Goal: Task Accomplishment & Management: Manage account settings

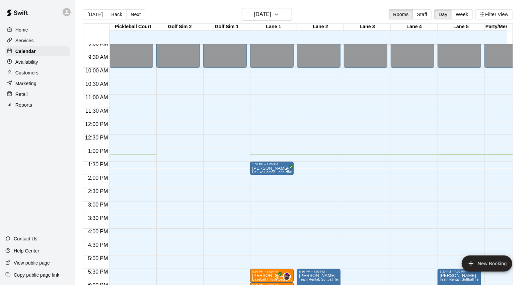
scroll to position [263, 0]
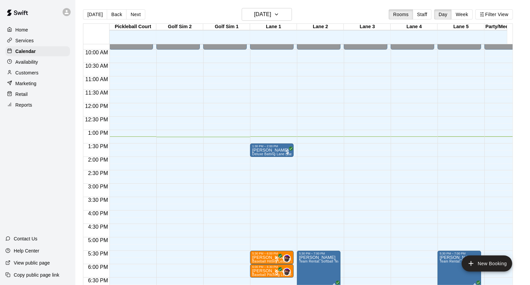
click at [50, 74] on div "Customers" at bounding box center [37, 73] width 65 height 10
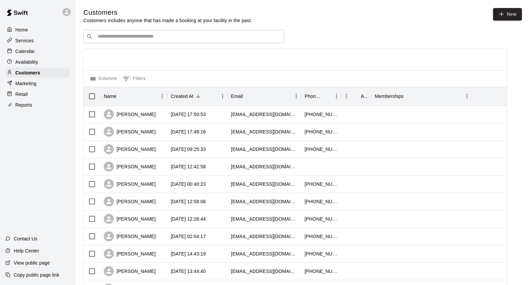
click at [45, 53] on div "Calendar" at bounding box center [37, 51] width 65 height 10
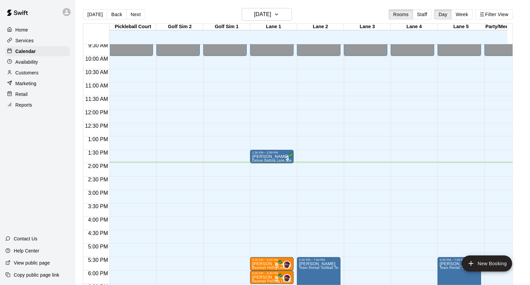
scroll to position [243, 0]
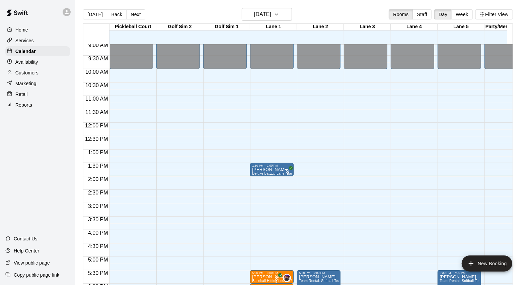
click at [263, 169] on p "[PERSON_NAME]" at bounding box center [272, 169] width 40 height 0
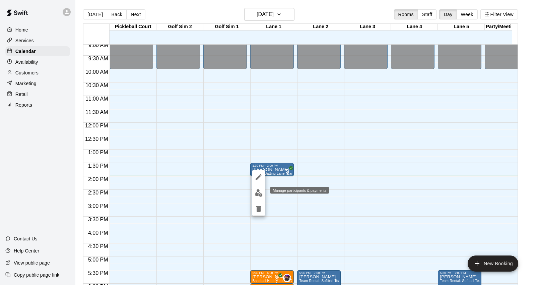
click at [257, 196] on img "edit" at bounding box center [259, 193] width 8 height 8
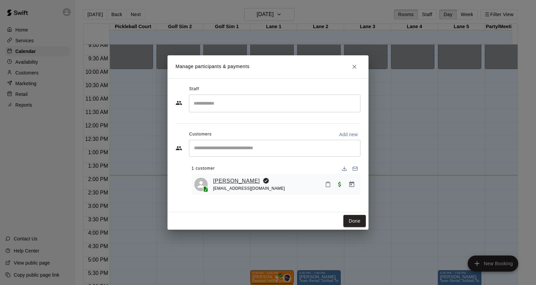
drag, startPoint x: 236, startPoint y: 186, endPoint x: 225, endPoint y: 181, distance: 12.1
click at [225, 181] on link "[PERSON_NAME]" at bounding box center [236, 180] width 47 height 9
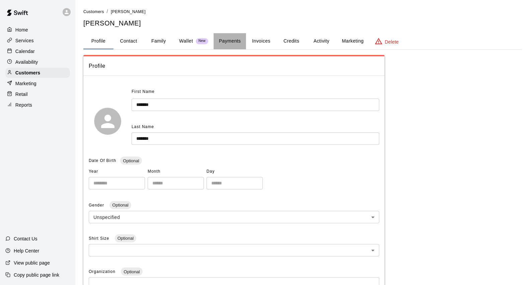
click at [241, 40] on button "Payments" at bounding box center [230, 41] width 32 height 16
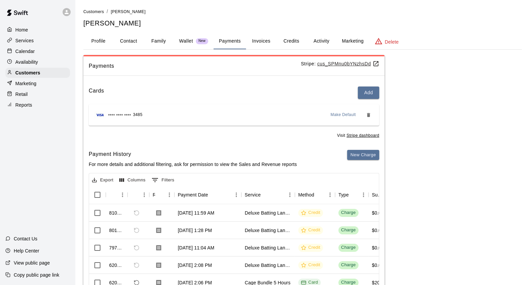
click at [44, 56] on div "Calendar" at bounding box center [37, 51] width 65 height 10
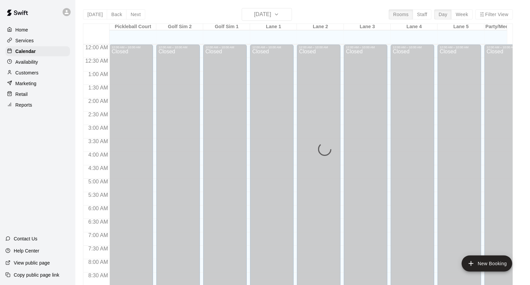
scroll to position [374, 0]
